Goal: Transaction & Acquisition: Obtain resource

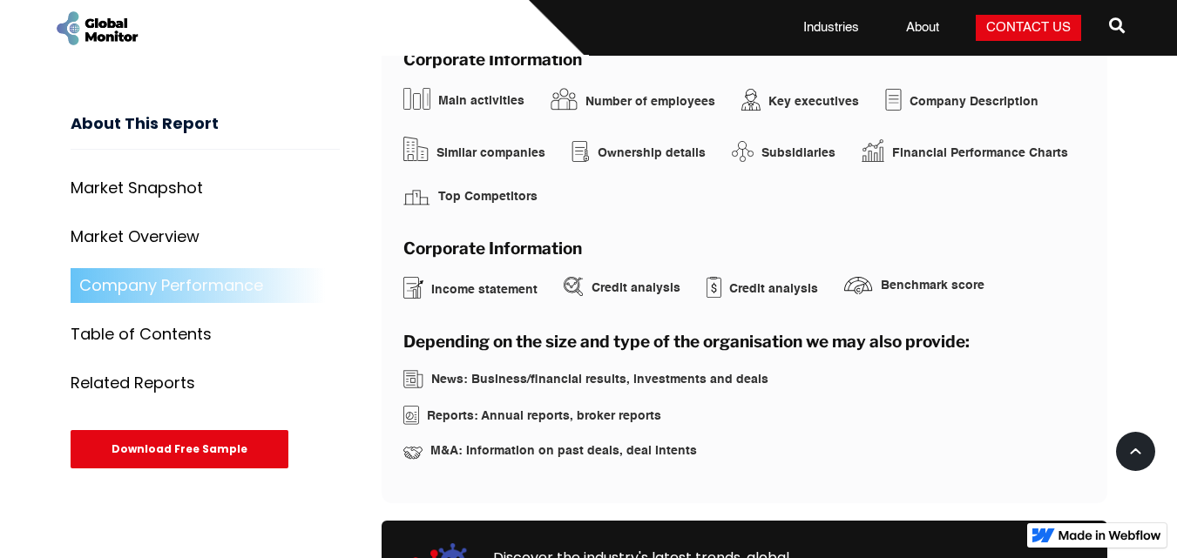
scroll to position [3237, 0]
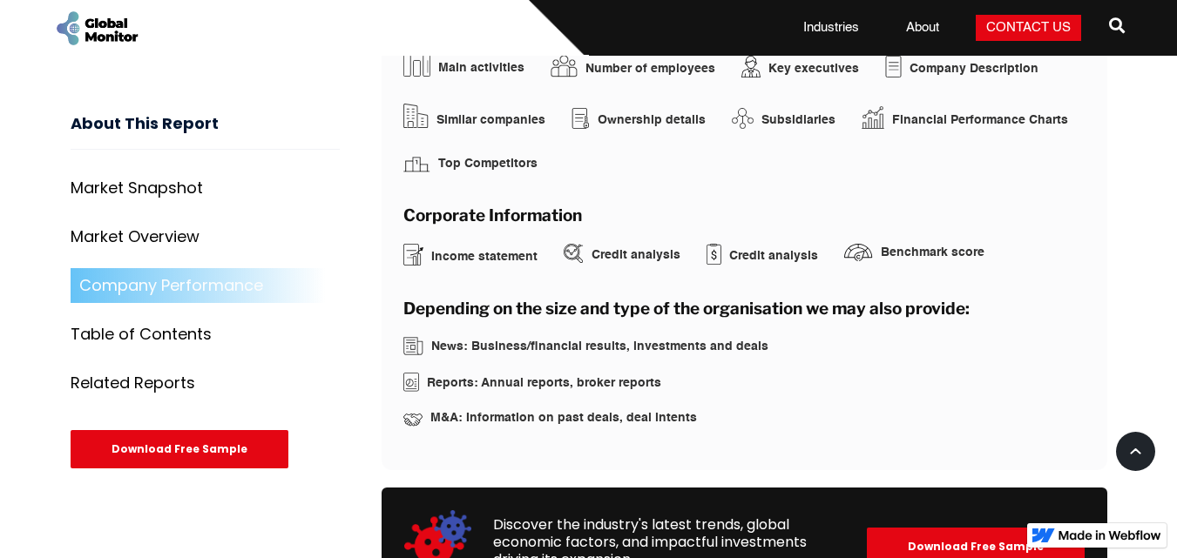
click at [232, 446] on div "Download Free Sample" at bounding box center [180, 450] width 218 height 38
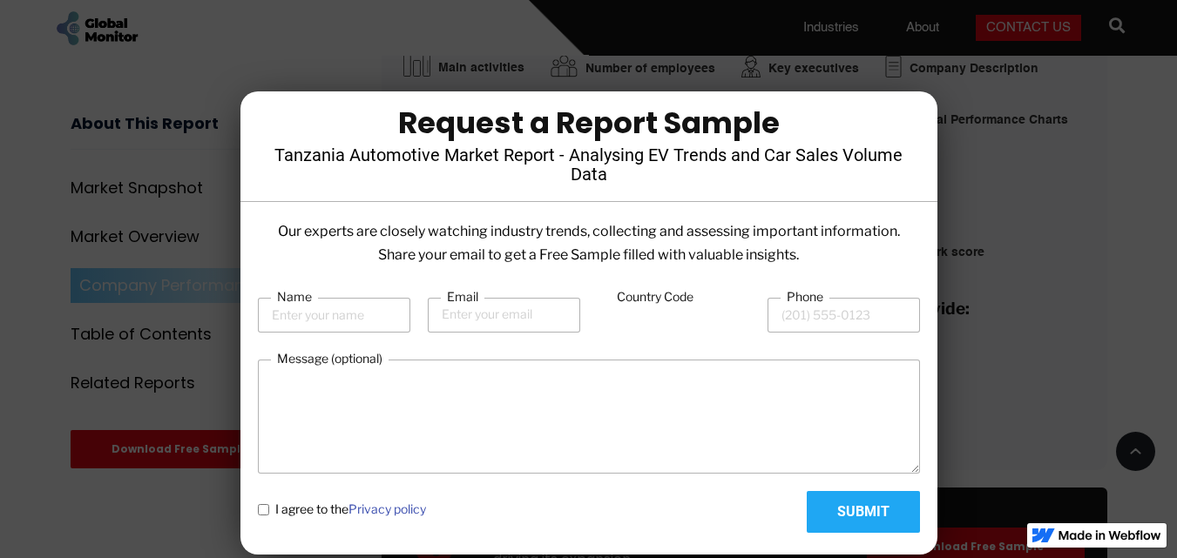
click at [701, 26] on div at bounding box center [588, 279] width 1177 height 558
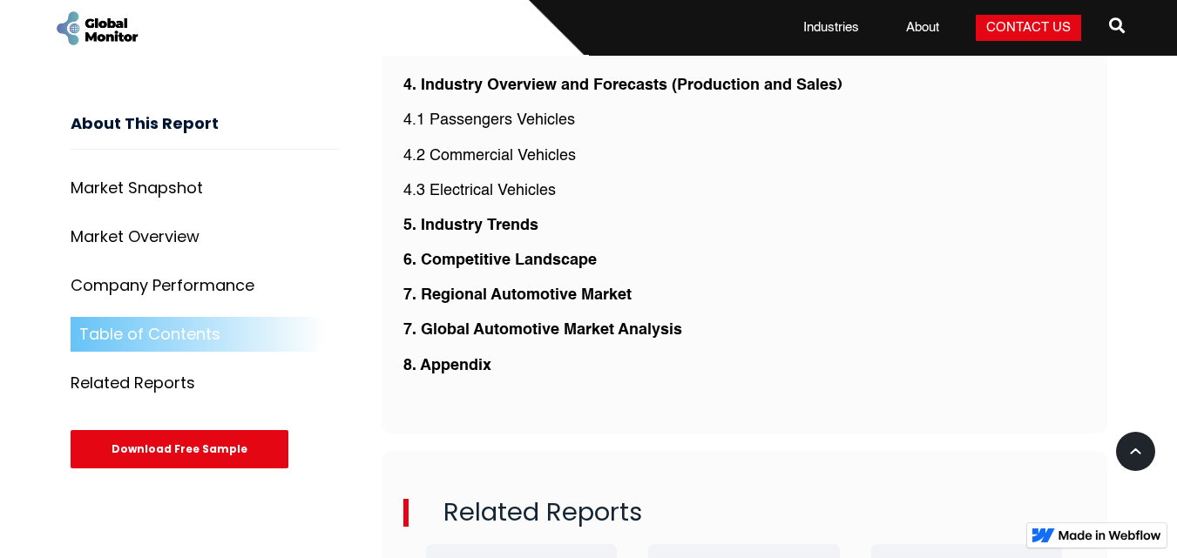
scroll to position [4102, 0]
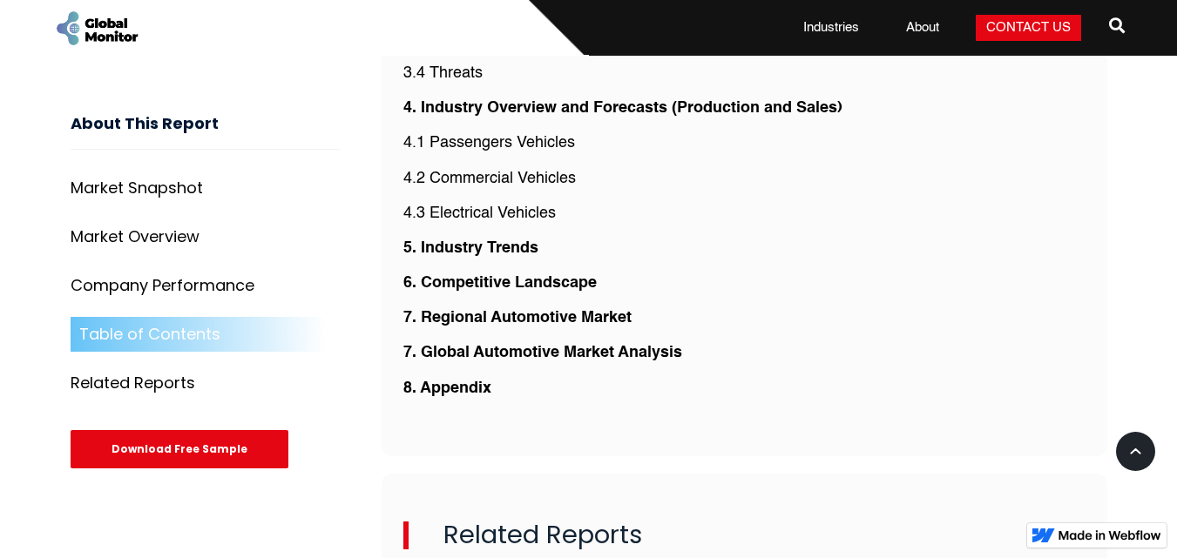
click at [237, 438] on div "Download Free Sample" at bounding box center [180, 450] width 218 height 38
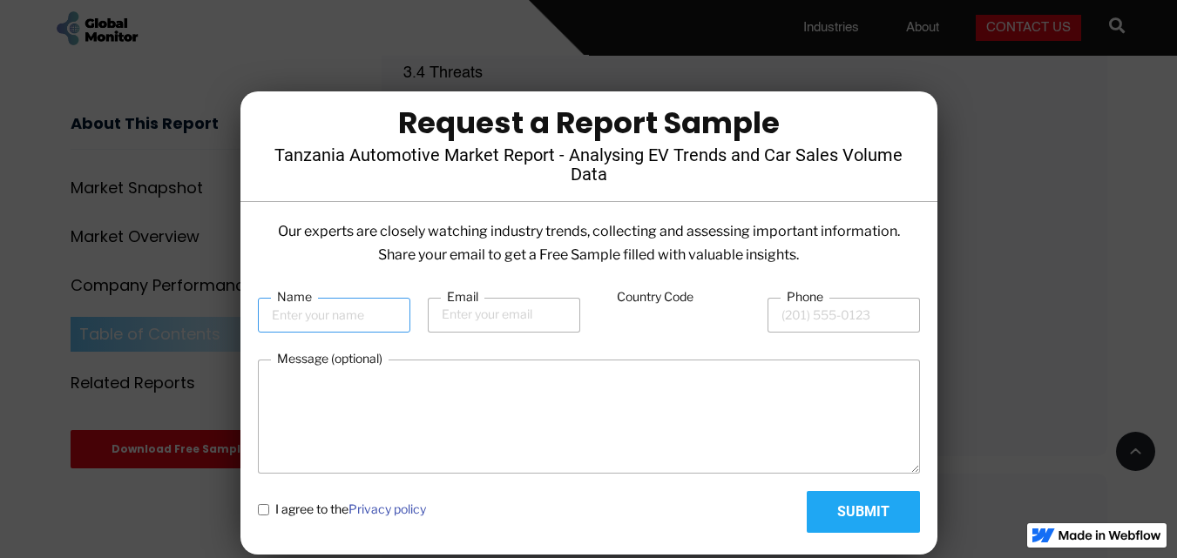
click at [366, 311] on input "Name" at bounding box center [334, 315] width 152 height 35
type input "[PERSON_NAME]"
click at [454, 318] on input "Email" at bounding box center [504, 315] width 152 height 35
type input "[PERSON_NAME]@2004"
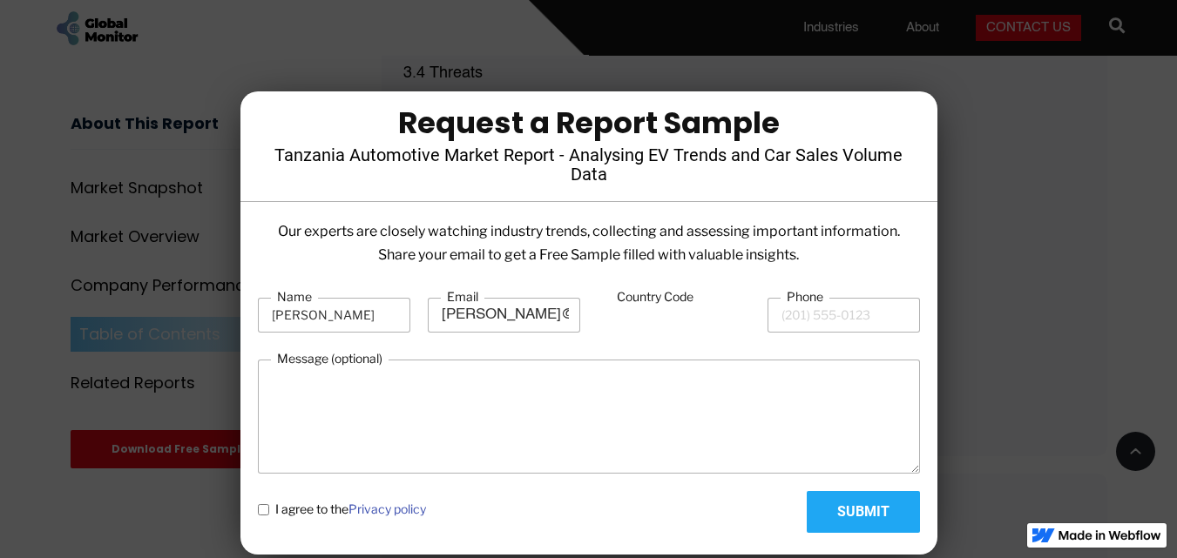
click at [678, 297] on label "Country Code" at bounding box center [655, 296] width 89 height 17
click at [678, 300] on input "Country Code" at bounding box center [674, 316] width 152 height 33
click at [786, 303] on label "Phone" at bounding box center [804, 296] width 49 height 17
click at [786, 303] on input "Phone" at bounding box center [843, 315] width 152 height 35
click at [801, 313] on input "Phone" at bounding box center [843, 315] width 152 height 35
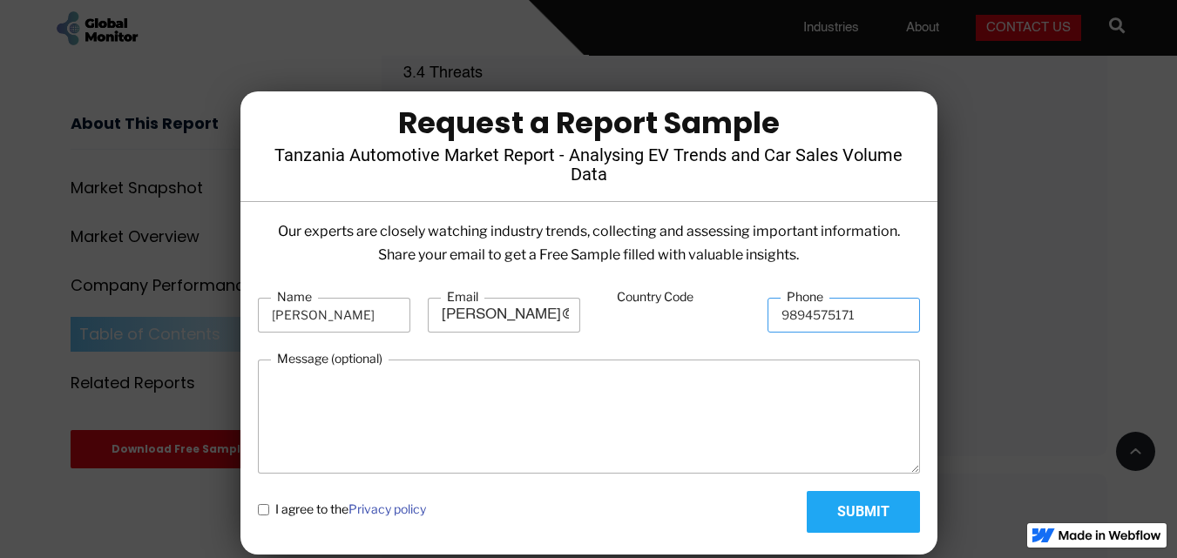
type input "9894575171"
click at [402, 379] on textarea "Message (optional)" at bounding box center [589, 417] width 662 height 114
type textarea "pls i want this"
click at [858, 515] on input "Submit" at bounding box center [863, 512] width 113 height 42
click at [691, 322] on input "Country Code" at bounding box center [674, 316] width 152 height 33
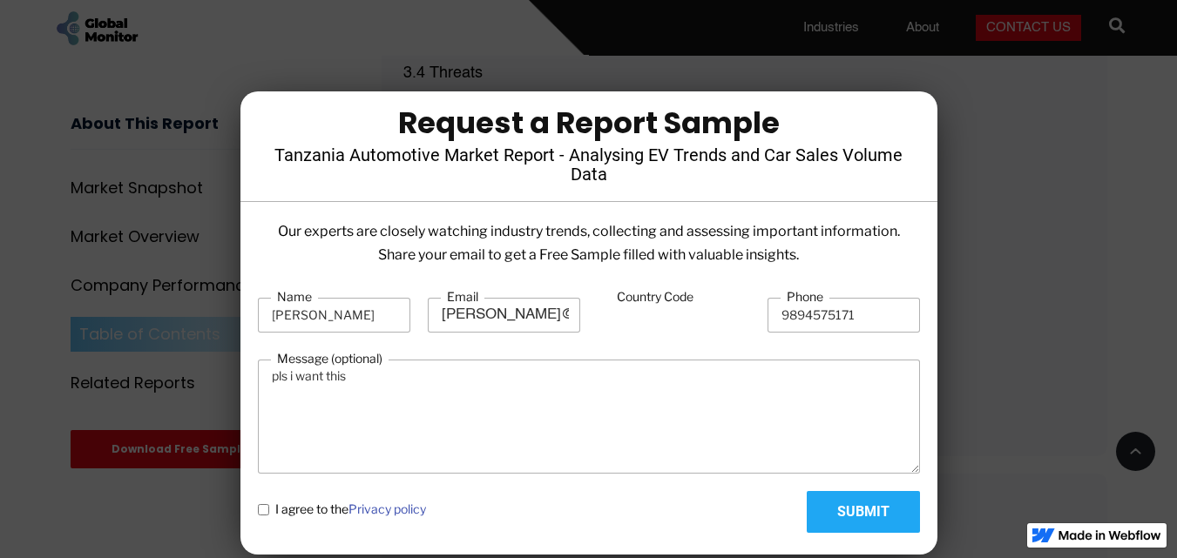
type input "91"
drag, startPoint x: 688, startPoint y: 303, endPoint x: 374, endPoint y: 394, distance: 327.2
click at [374, 394] on form "Name [PERSON_NAME] Email [PERSON_NAME]@2004 Country Code 91 Phone [PHONE_NUMBER…" at bounding box center [589, 410] width 662 height 245
click at [601, 367] on textarea "pls i want this" at bounding box center [589, 417] width 662 height 114
click at [264, 511] on policy "I agree to the Privacy policy" at bounding box center [263, 509] width 11 height 11
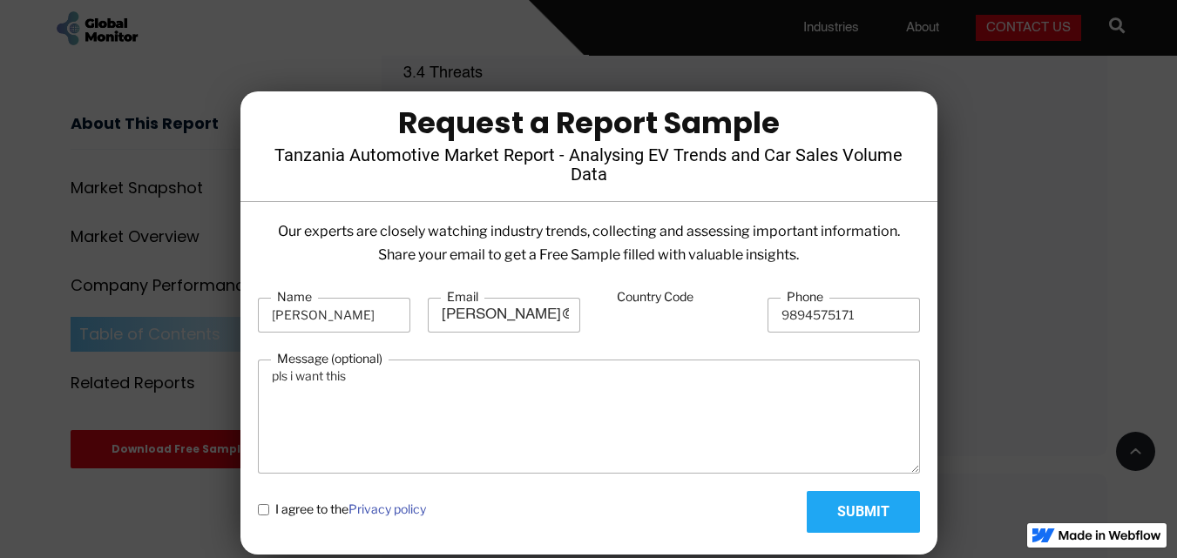
checkbox policy "true"
click at [850, 524] on input "Submit" at bounding box center [863, 512] width 113 height 42
type input "Please wait..."
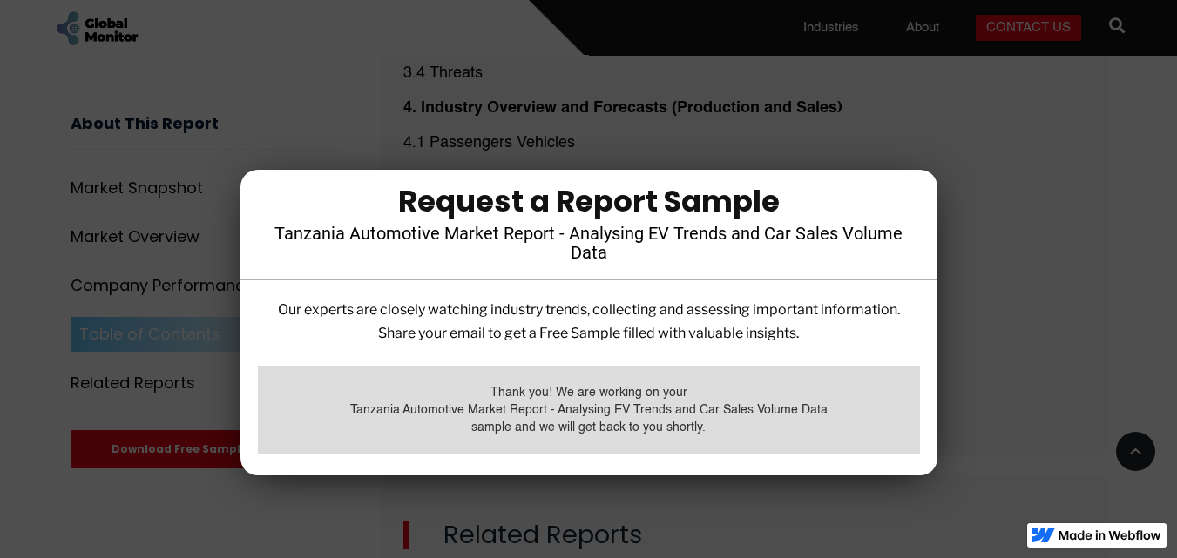
click at [881, 98] on div at bounding box center [588, 279] width 1177 height 558
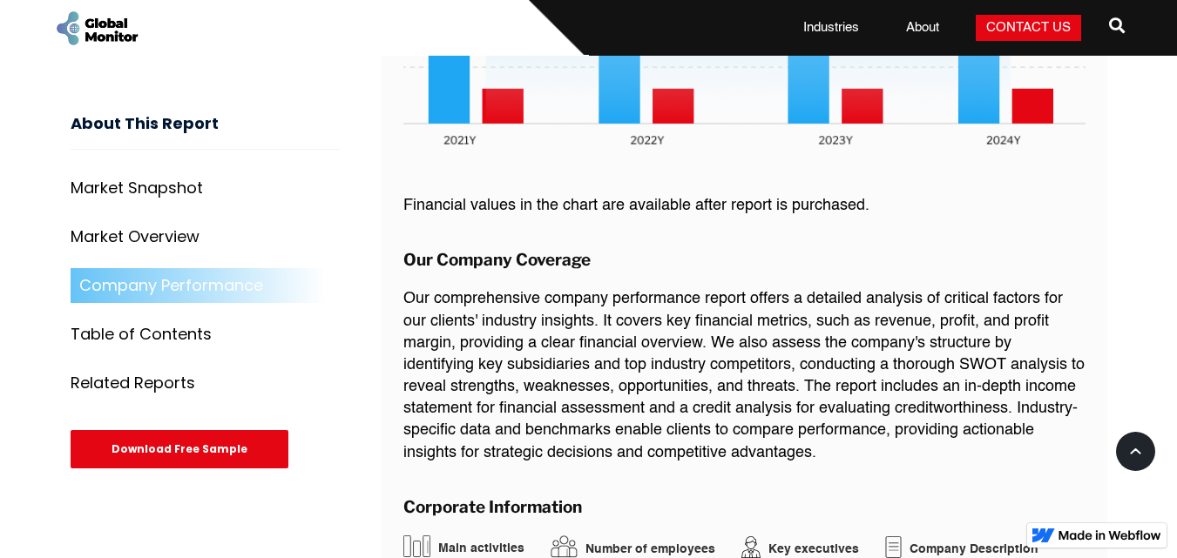
scroll to position [2702, 0]
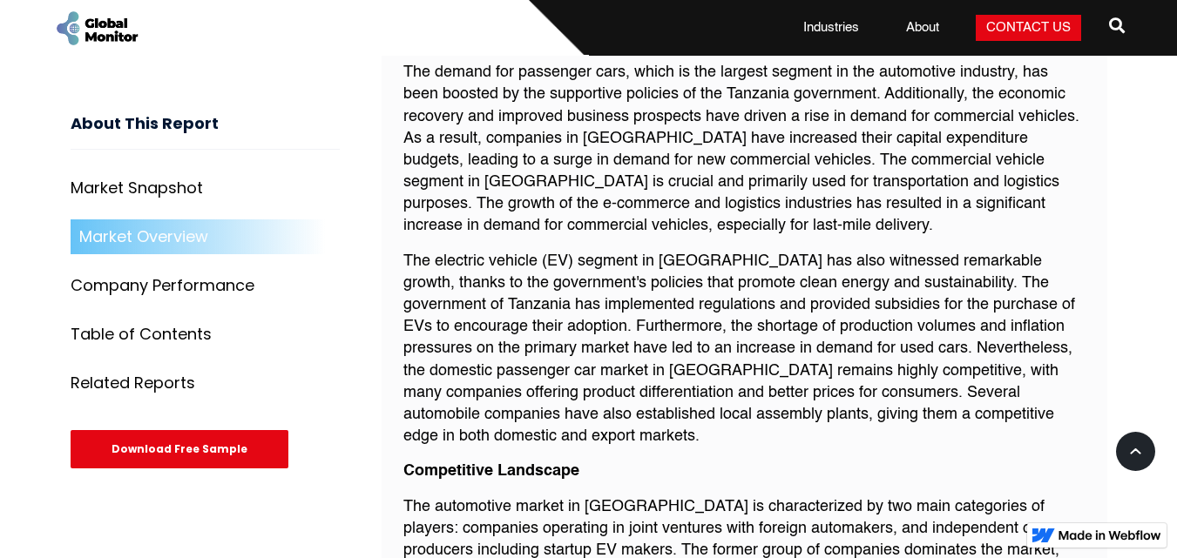
click at [548, 343] on p "The electric vehicle (EV) segment in [GEOGRAPHIC_DATA] has also witnessed remar…" at bounding box center [744, 350] width 682 height 198
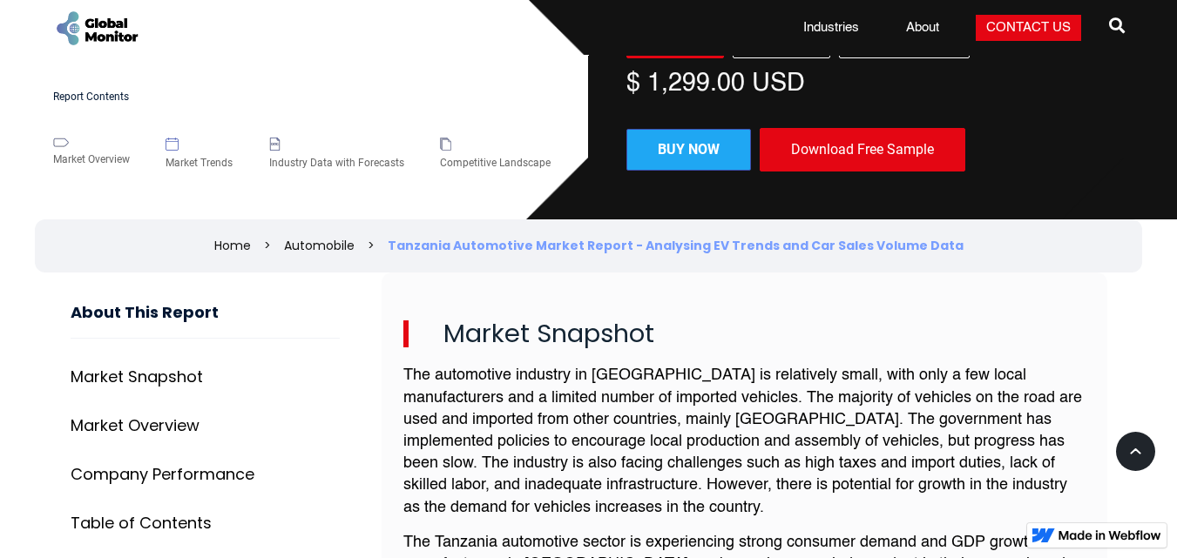
scroll to position [367, 0]
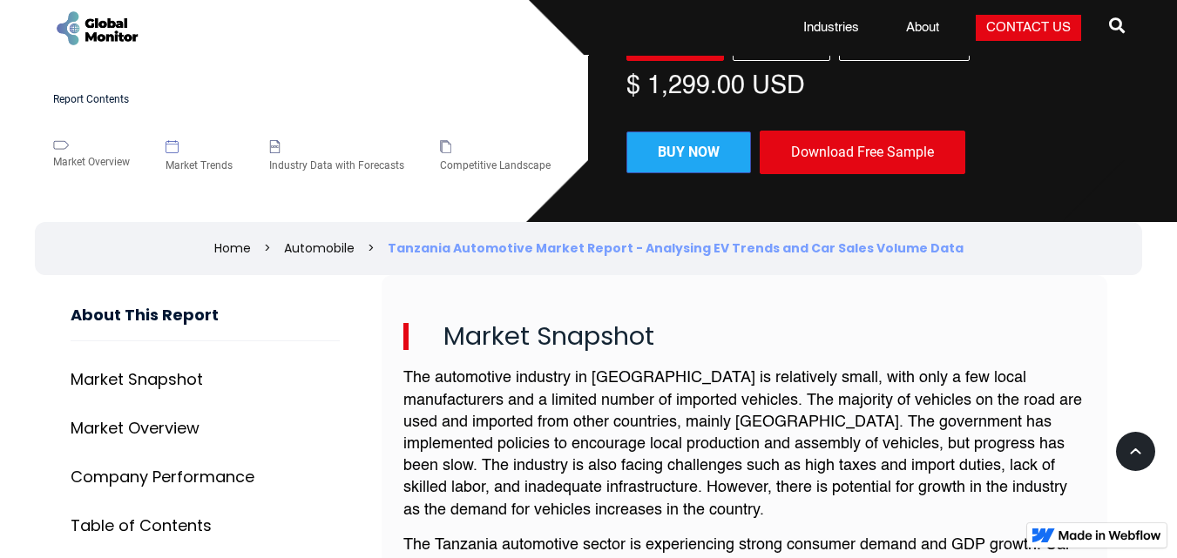
click at [301, 151] on div "Industry Data with Forecasts" at bounding box center [336, 158] width 135 height 37
click at [326, 167] on div "Industry Data with Forecasts" at bounding box center [336, 165] width 135 height 17
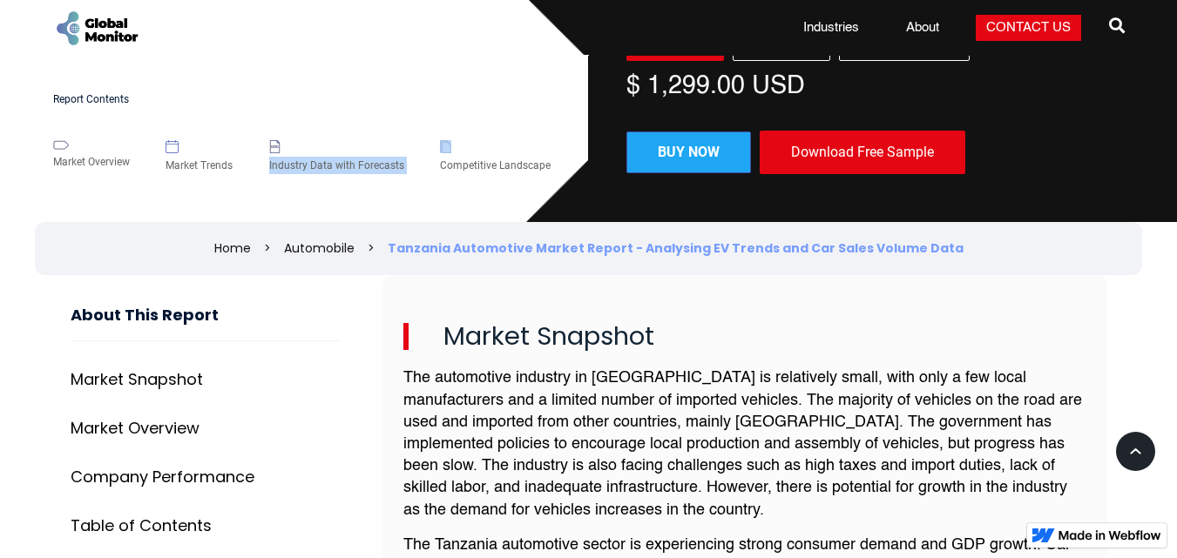
click at [326, 167] on div "Industry Data with Forecasts" at bounding box center [336, 165] width 135 height 17
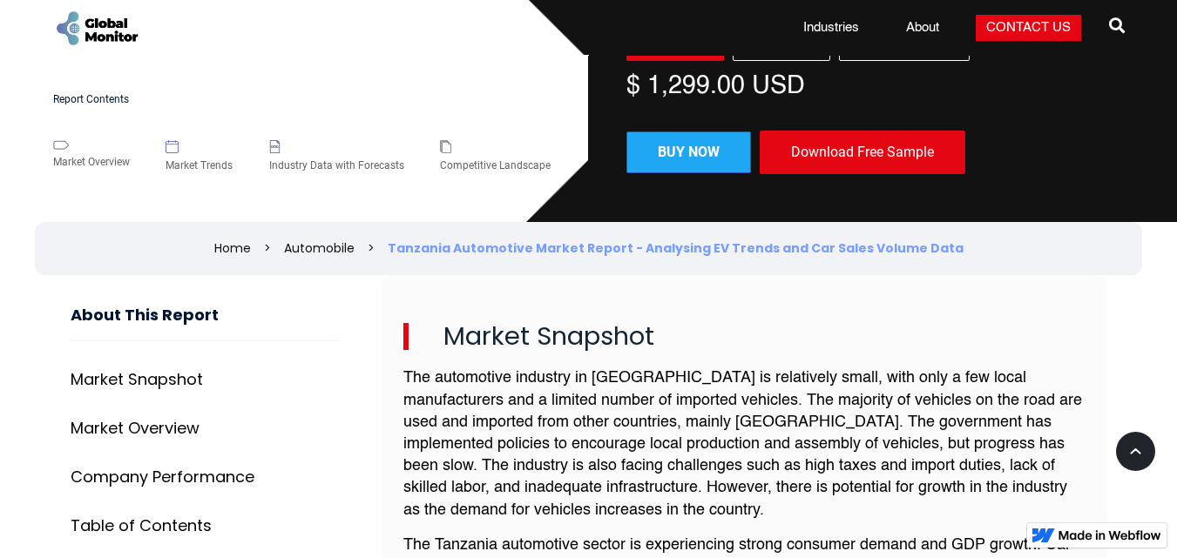
click at [105, 99] on h5 "Report Contents" at bounding box center [302, 99] width 498 height 11
click at [342, 246] on link "Automobile" at bounding box center [319, 248] width 71 height 17
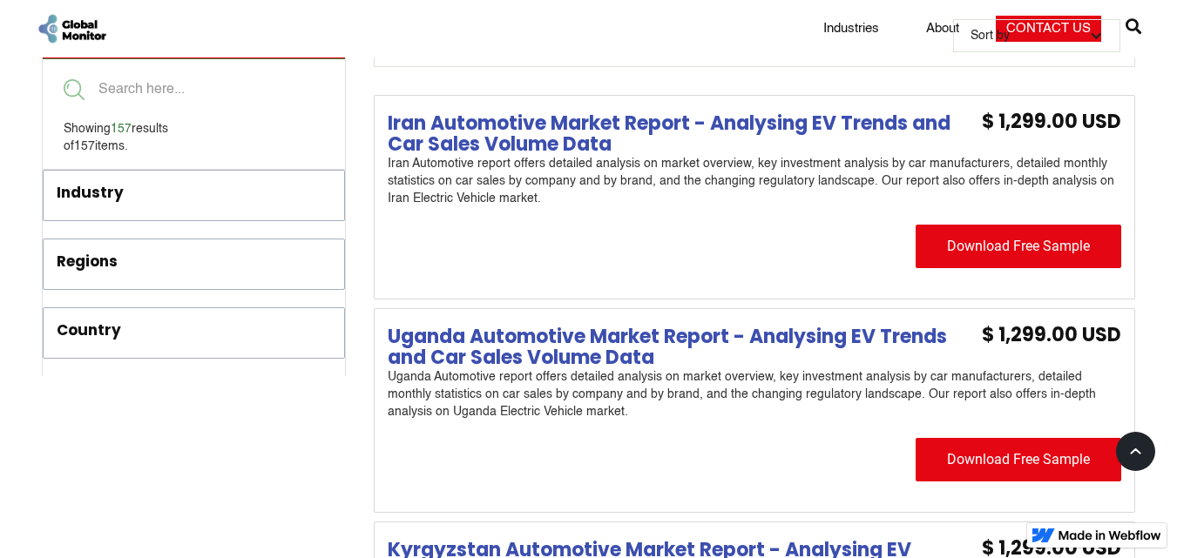
scroll to position [707, 0]
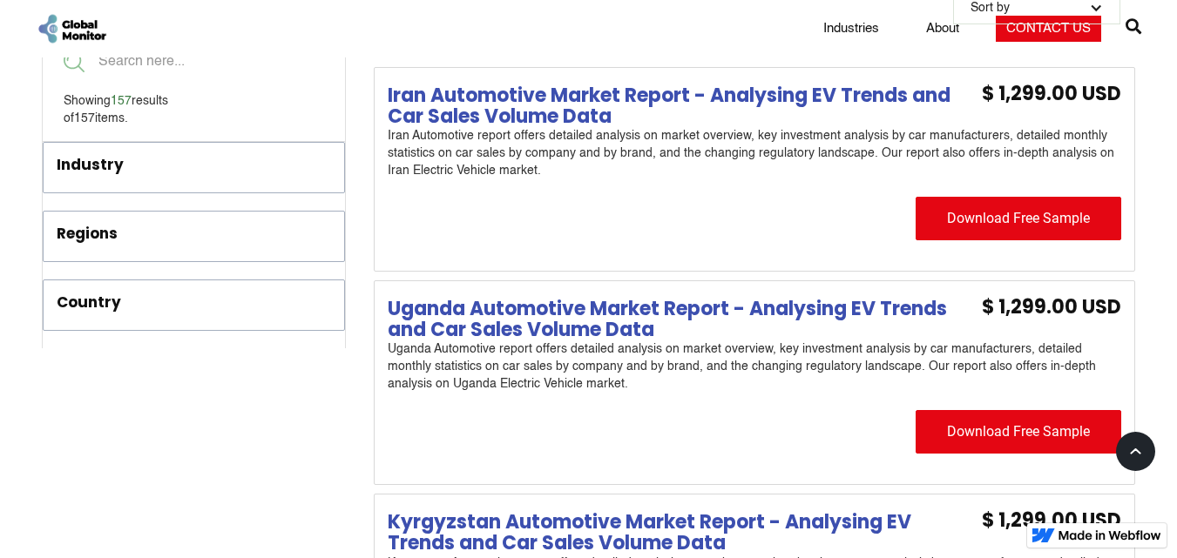
click at [1102, 306] on div "$ 1,299.00 USD" at bounding box center [1051, 307] width 139 height 17
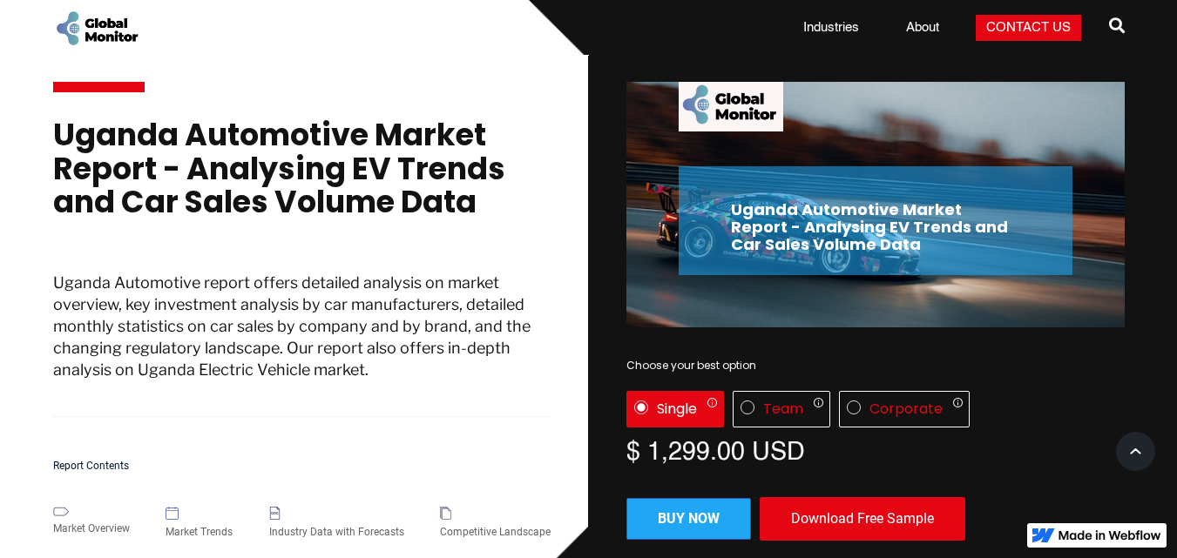
click at [828, 510] on div "Download Free Sample" at bounding box center [863, 519] width 206 height 44
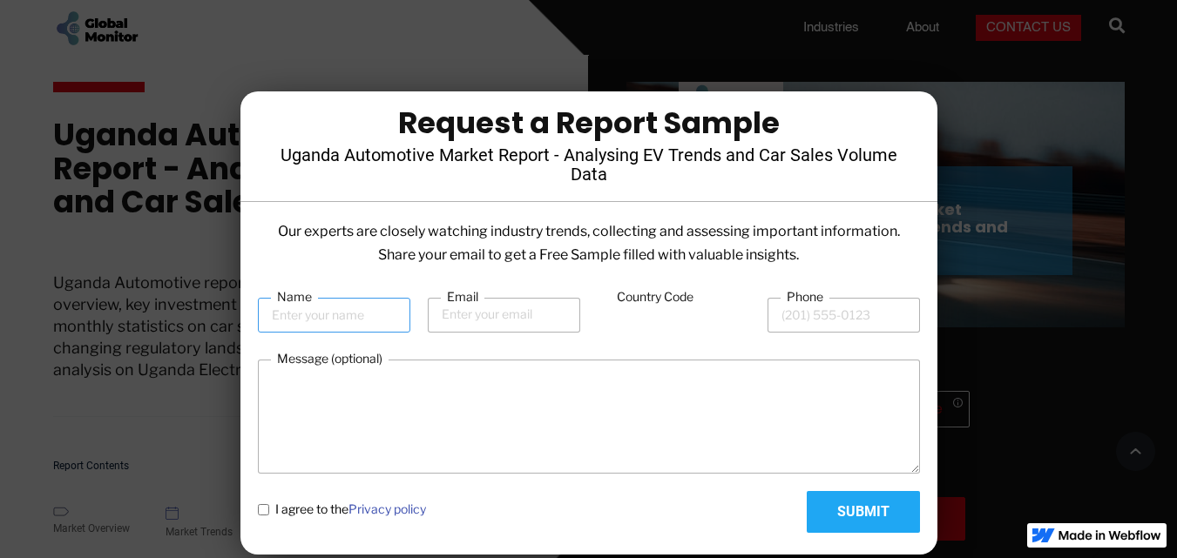
click at [382, 324] on input "Name" at bounding box center [334, 315] width 152 height 35
type input "balamurugan"
click at [449, 316] on input "Email" at bounding box center [504, 315] width 152 height 35
type input "balamurugan@2001"
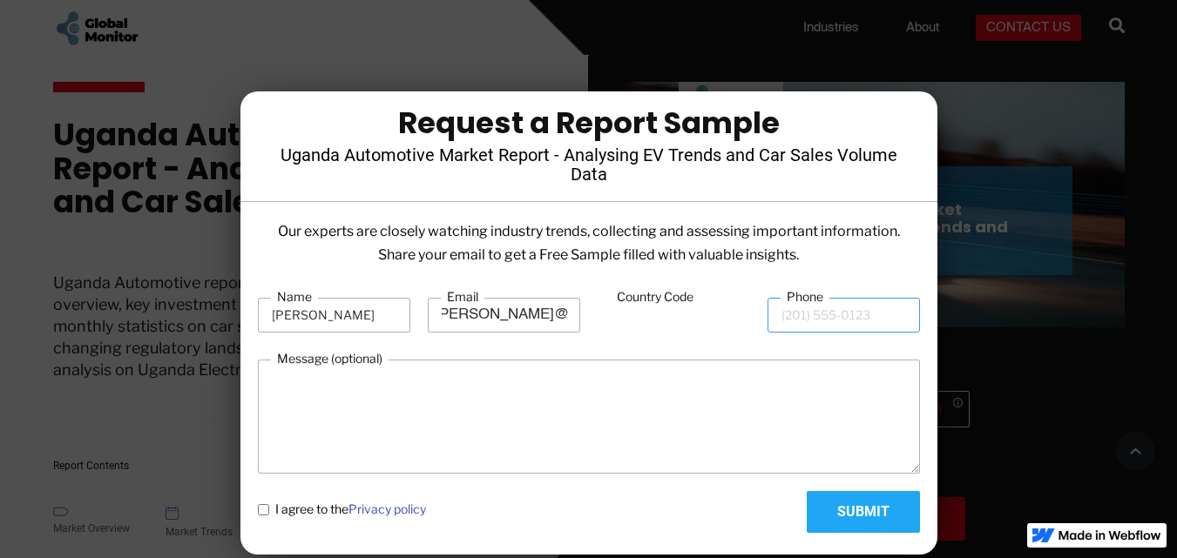
scroll to position [0, 0]
click at [809, 314] on input "Phone" at bounding box center [843, 315] width 152 height 35
type input "989457517"
click at [355, 413] on textarea "Message (optional)" at bounding box center [589, 417] width 662 height 114
type textarea "i want this"
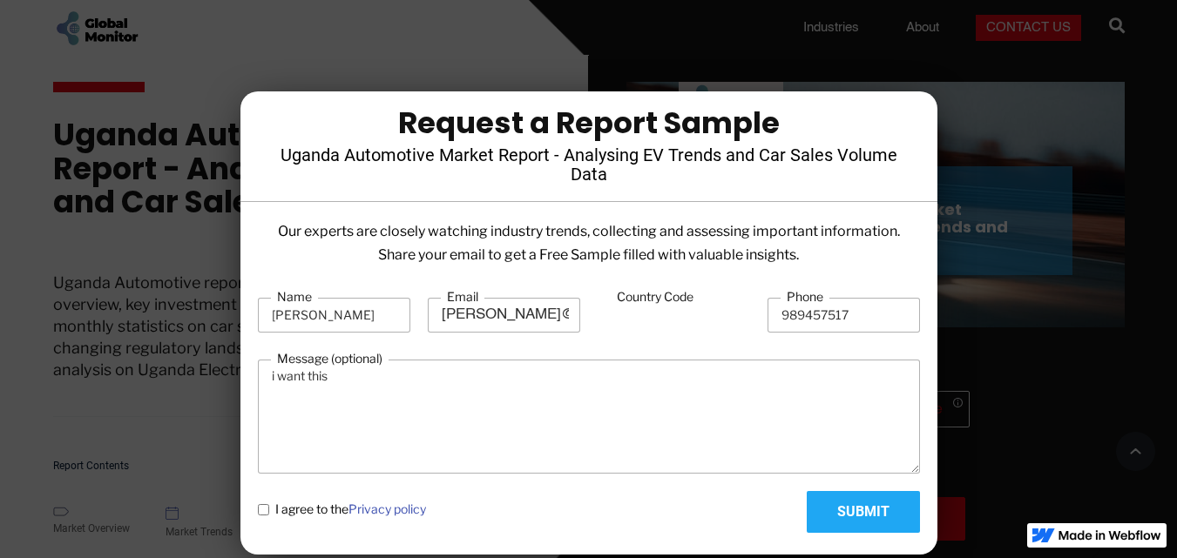
click at [267, 505] on policy "I agree to the Privacy policy" at bounding box center [263, 509] width 11 height 11
checkbox policy "true"
click at [820, 506] on input "Submit" at bounding box center [863, 512] width 113 height 42
click at [719, 360] on textarea "i want this" at bounding box center [589, 417] width 662 height 114
click at [879, 513] on input "Submit" at bounding box center [863, 512] width 113 height 42
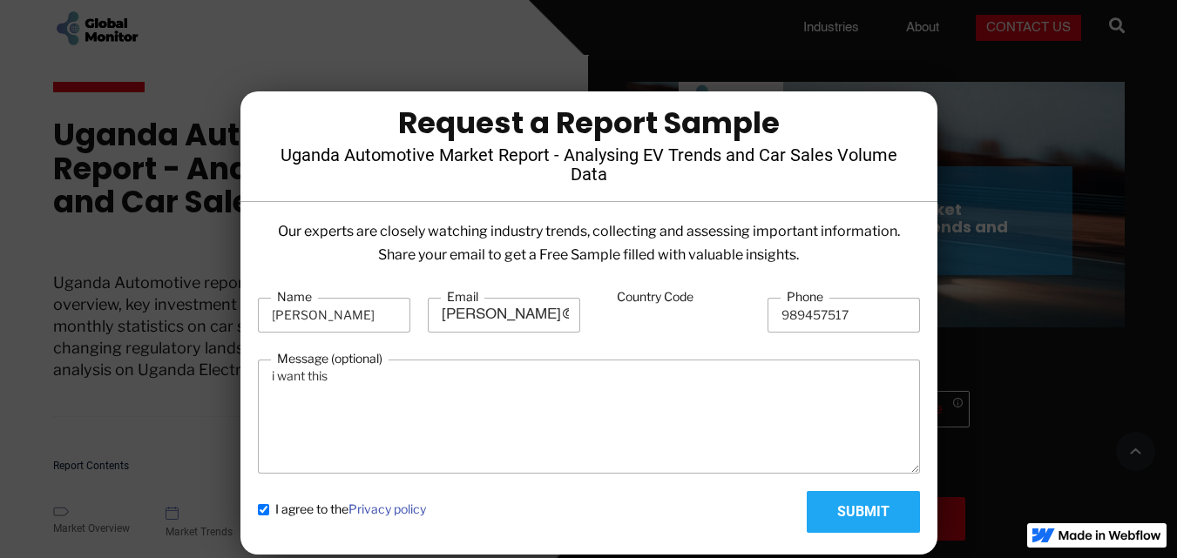
click at [626, 322] on input "Country Code" at bounding box center [674, 316] width 152 height 33
click at [609, 324] on input "Country Code" at bounding box center [674, 316] width 152 height 33
click at [600, 325] on input "Country Code" at bounding box center [674, 316] width 152 height 33
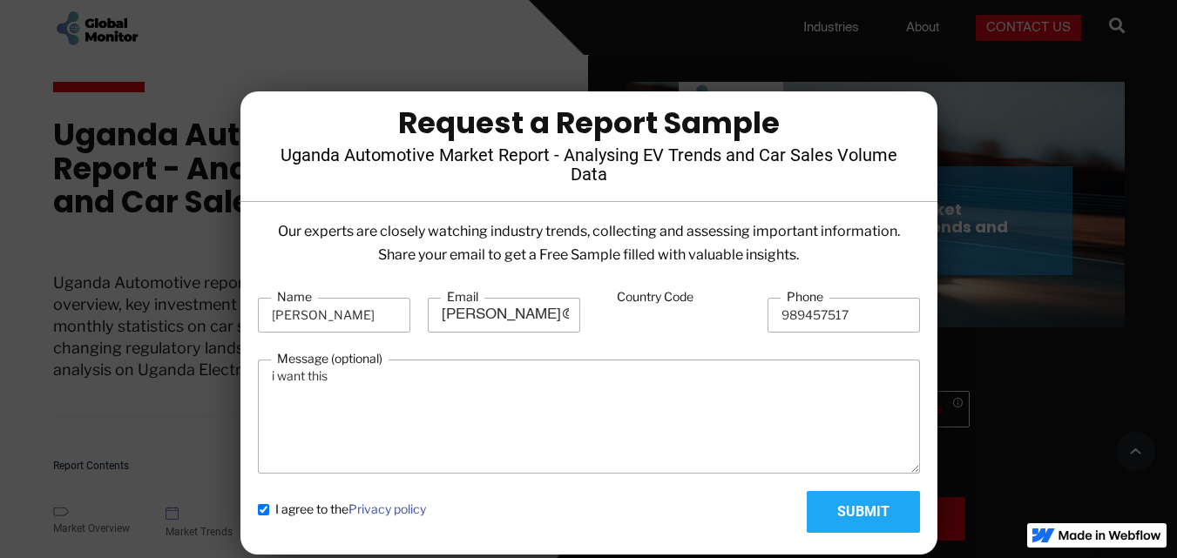
click at [600, 325] on input "Country Code" at bounding box center [674, 316] width 152 height 33
type input "91"
click at [780, 314] on input "989457517" at bounding box center [843, 315] width 152 height 35
click at [702, 294] on div "Country Code 91" at bounding box center [674, 314] width 152 height 53
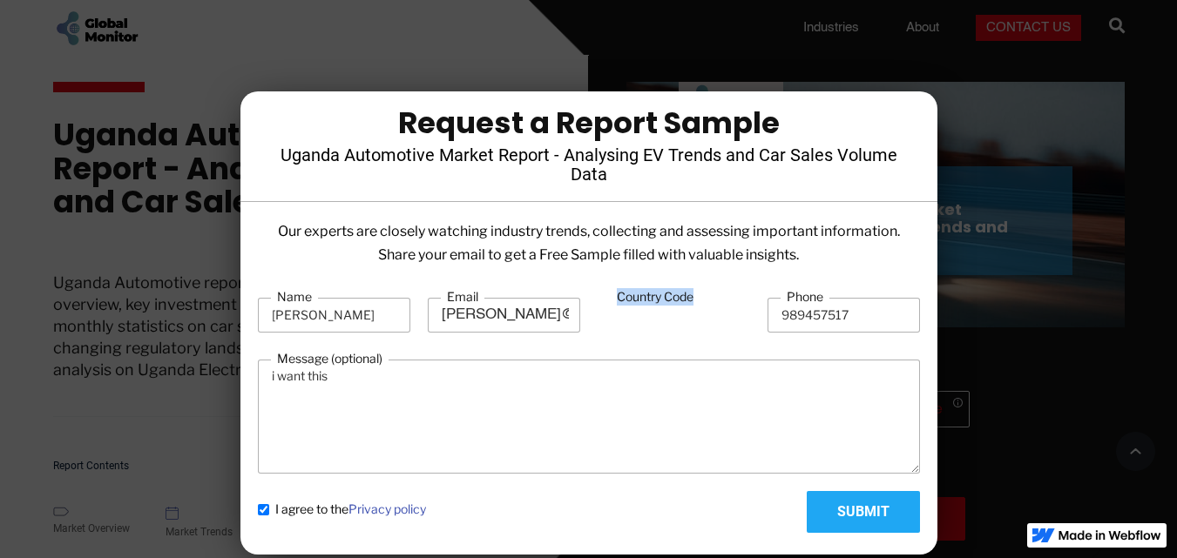
click at [702, 294] on div "Country Code 91" at bounding box center [674, 314] width 152 height 53
click at [694, 285] on div "Our experts are closely watching industry trends, collecting and assessing impo…" at bounding box center [588, 382] width 697 height 327
drag, startPoint x: 694, startPoint y: 285, endPoint x: 751, endPoint y: 289, distance: 56.8
click at [751, 289] on div "Our experts are closely watching industry trends, collecting and assessing impo…" at bounding box center [588, 382] width 697 height 327
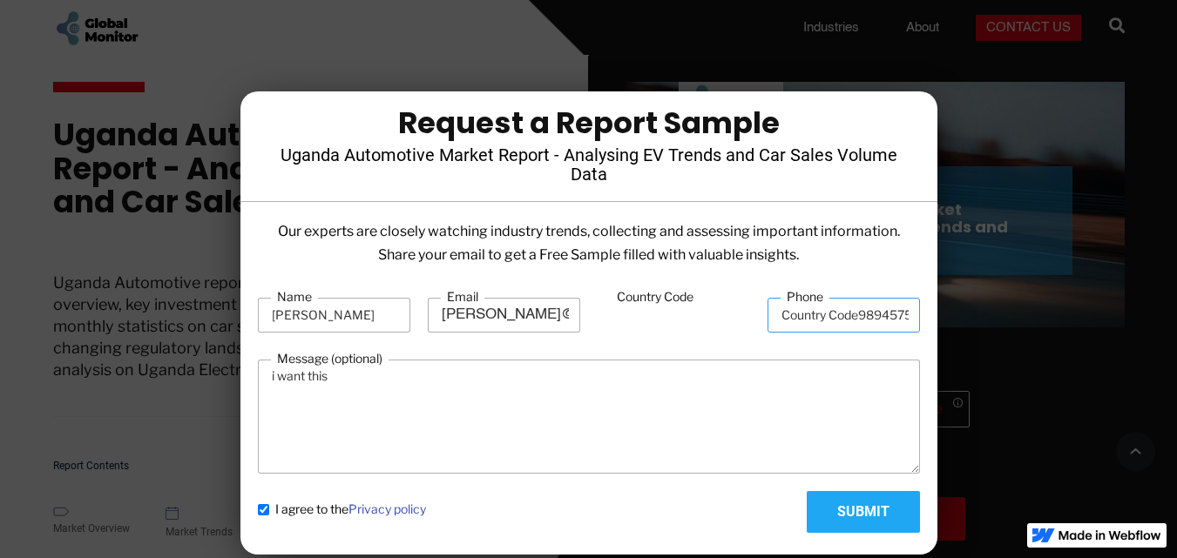
click at [783, 313] on input "Country Code989457517" at bounding box center [843, 315] width 152 height 35
type input "Country Code989457517"
click at [807, 491] on input "Submit" at bounding box center [863, 512] width 113 height 42
type input "Please wait..."
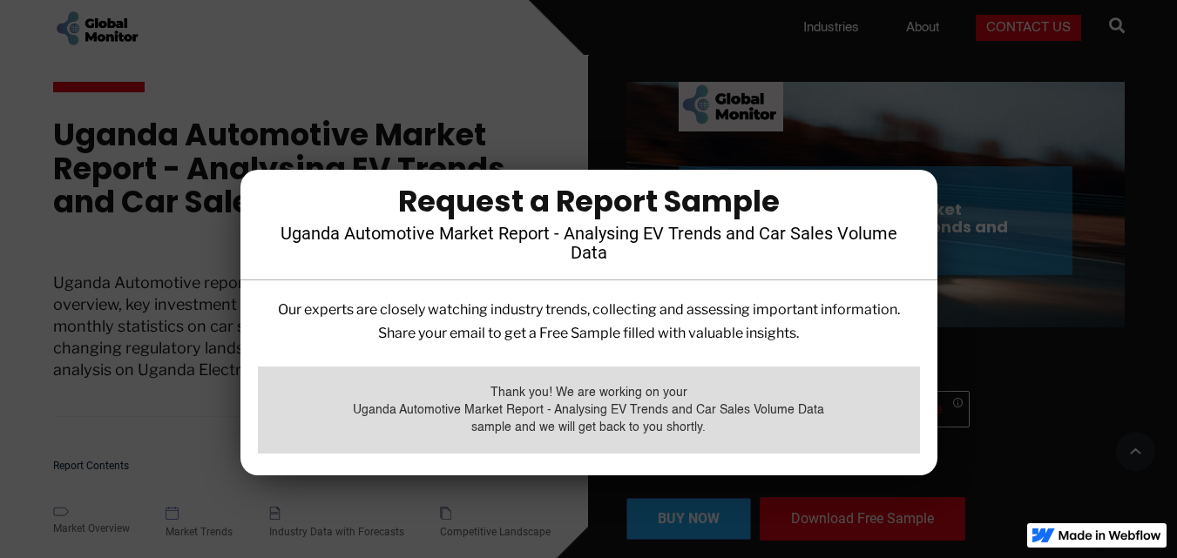
click at [700, 47] on div at bounding box center [588, 279] width 1177 height 558
